Goal: Use online tool/utility: Utilize a website feature to perform a specific function

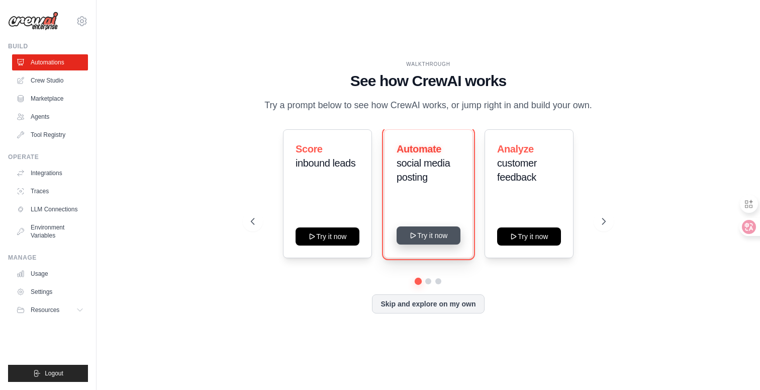
click at [433, 236] on button "Try it now" at bounding box center [429, 235] width 64 height 18
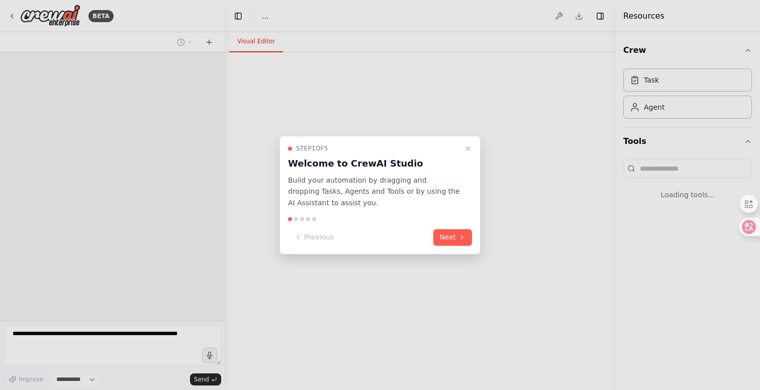
select select "****"
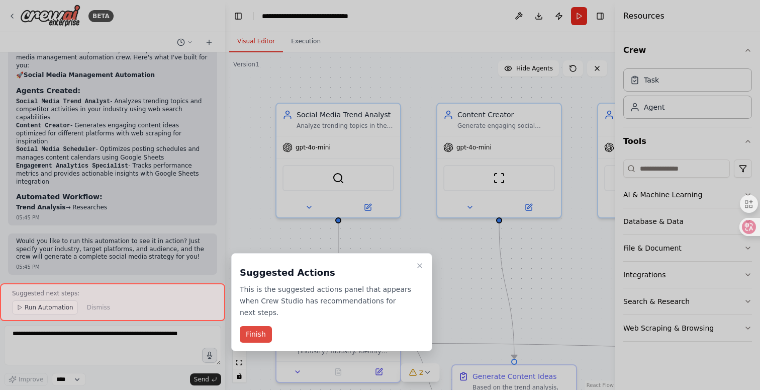
click at [256, 336] on button "Finish" at bounding box center [256, 334] width 32 height 17
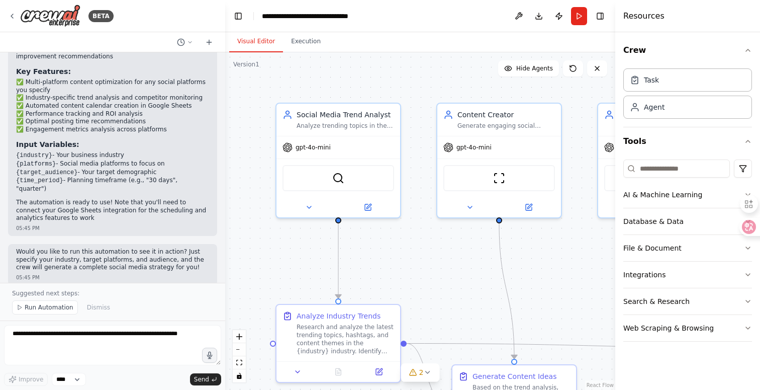
scroll to position [989, 0]
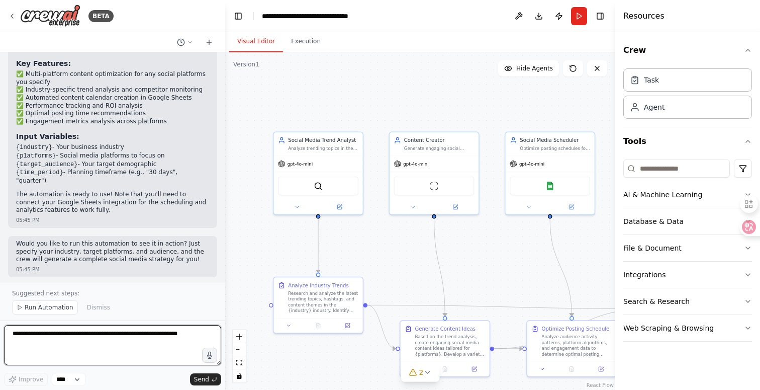
click at [145, 344] on textarea at bounding box center [112, 345] width 217 height 40
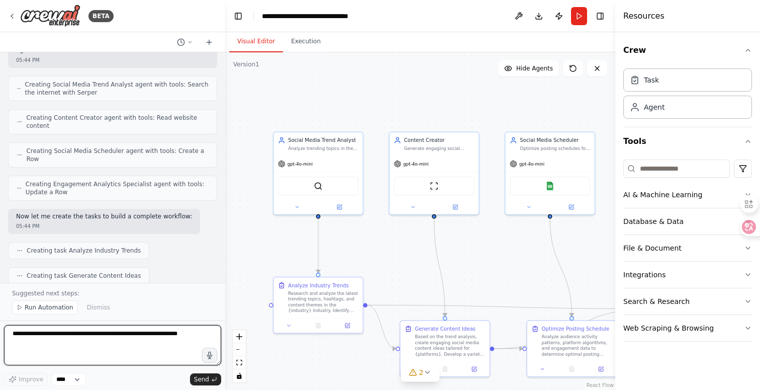
scroll to position [344, 0]
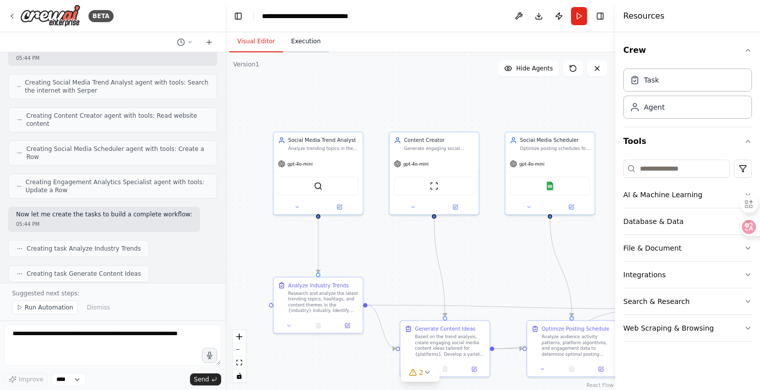
click at [310, 50] on button "Execution" at bounding box center [306, 41] width 46 height 21
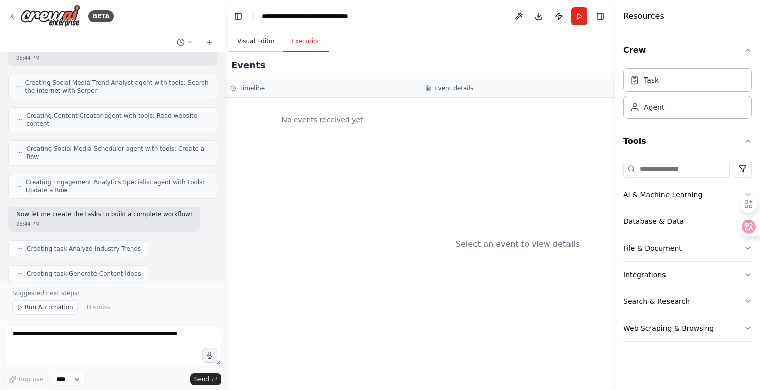
click at [258, 42] on button "Visual Editor" at bounding box center [256, 41] width 54 height 21
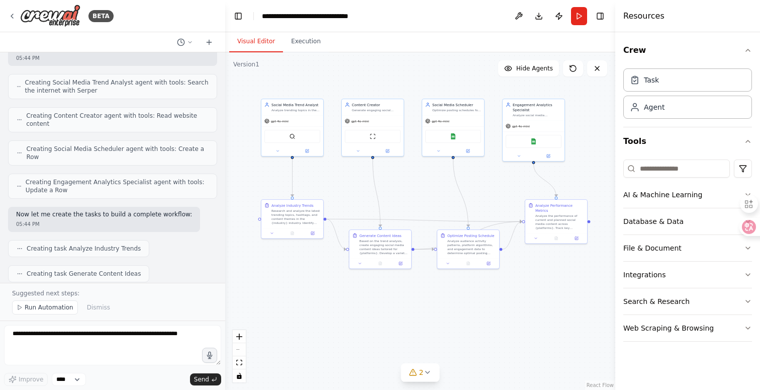
drag, startPoint x: 475, startPoint y: 249, endPoint x: 409, endPoint y: 202, distance: 81.7
click at [409, 202] on div ".deletable-edge-delete-btn { width: 20px; height: 20px; border: 0px solid #ffff…" at bounding box center [420, 220] width 390 height 337
click at [454, 318] on div ".deletable-edge-delete-btn { width: 20px; height: 20px; border: 0px solid #ffff…" at bounding box center [420, 220] width 390 height 337
